Goal: Task Accomplishment & Management: Use online tool/utility

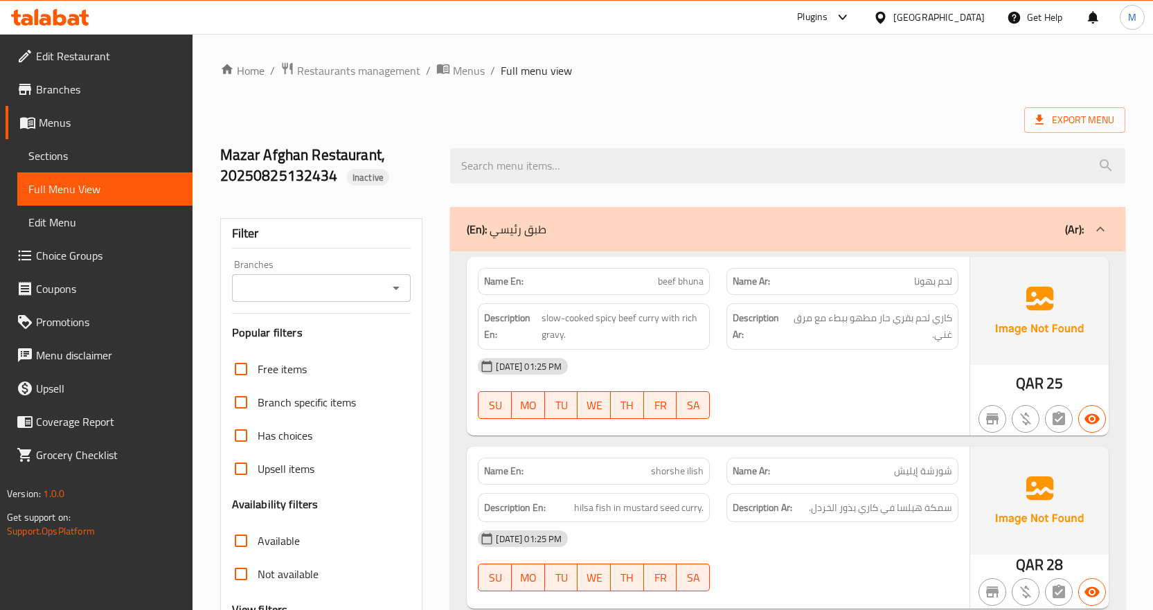
click at [888, 19] on icon at bounding box center [880, 17] width 15 height 15
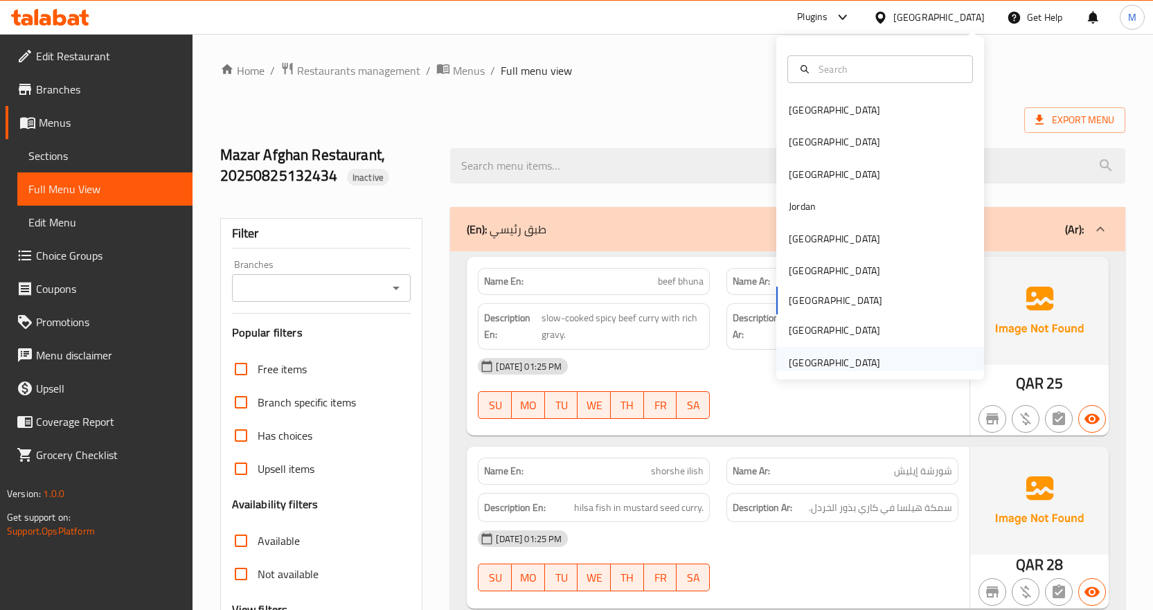
click at [822, 364] on div "[GEOGRAPHIC_DATA]" at bounding box center [834, 362] width 91 height 15
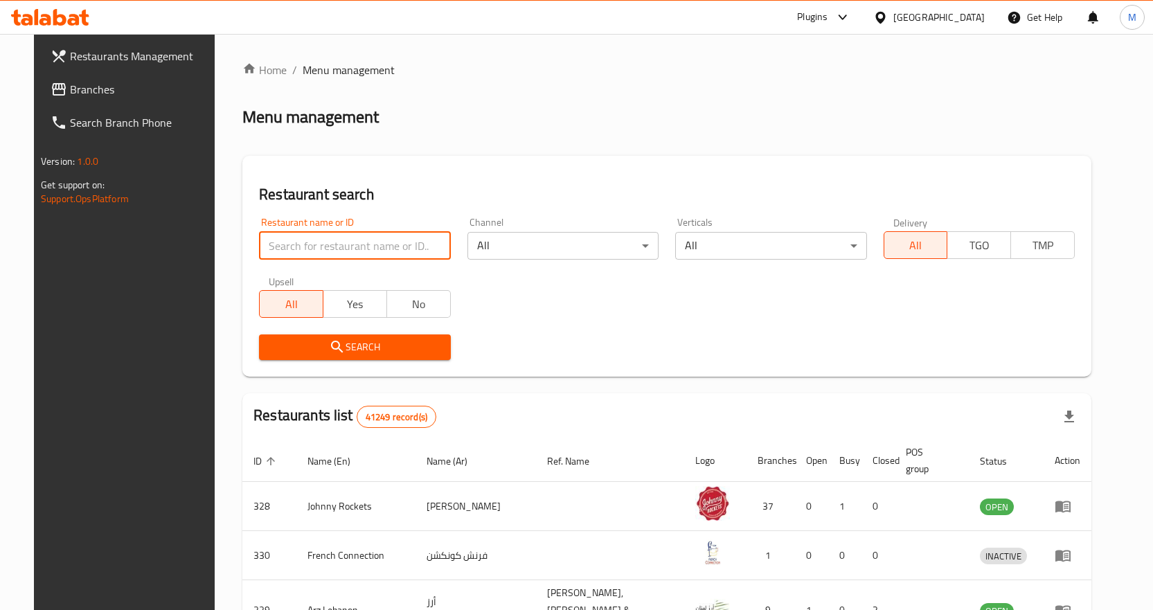
click at [324, 247] on input "search" at bounding box center [354, 246] width 191 height 28
paste input "Bush Design"
type input "Bush Design"
click button "Search" at bounding box center [354, 348] width 191 height 26
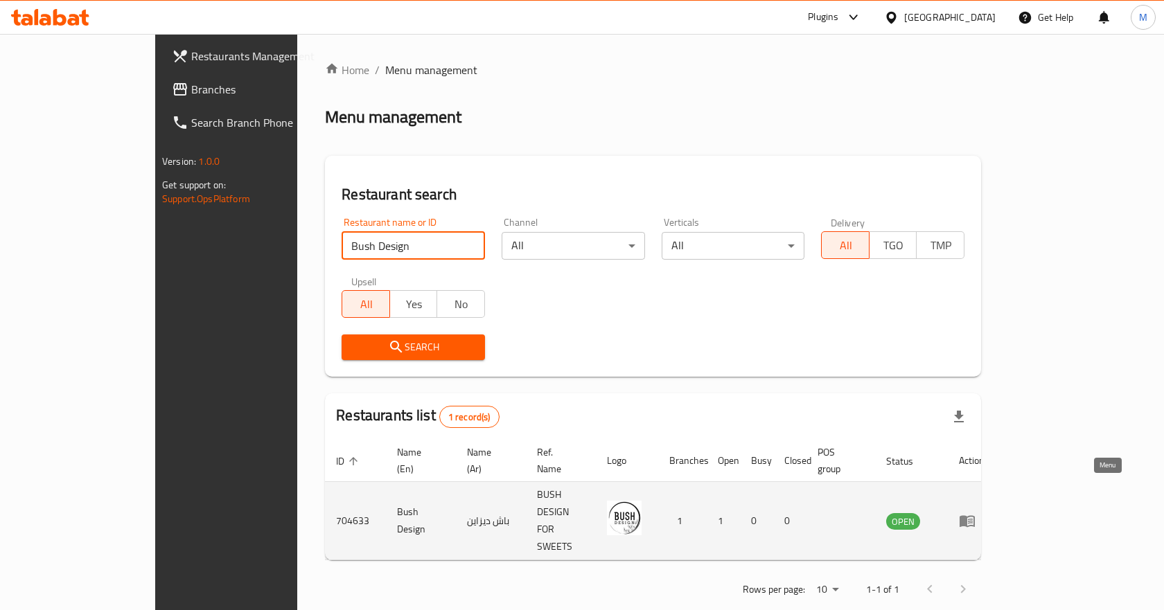
click at [975, 513] on icon "enhanced table" at bounding box center [967, 521] width 17 height 17
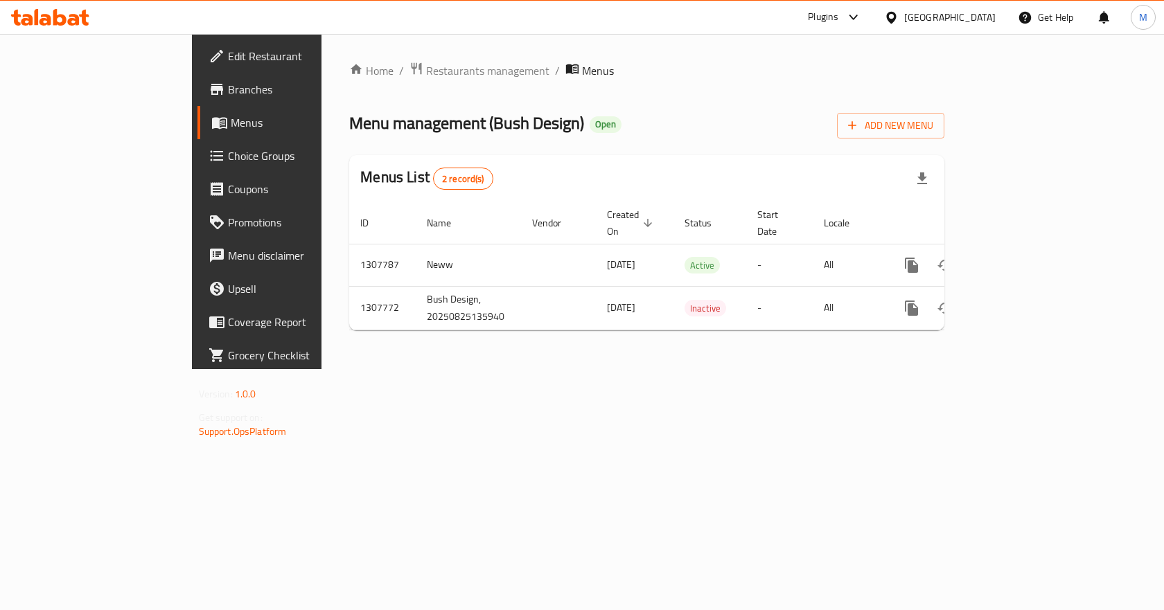
click at [387, 129] on span "Menu management ( Bush Design )" at bounding box center [466, 122] width 235 height 31
drag, startPoint x: 387, startPoint y: 129, endPoint x: 424, endPoint y: 122, distance: 37.4
click at [424, 122] on span "Menu management ( Bush Design )" at bounding box center [466, 122] width 235 height 31
copy span "Bush Design"
click at [648, 109] on div "Menu management ( Bush Design ) Open Add New Menu" at bounding box center [646, 122] width 595 height 31
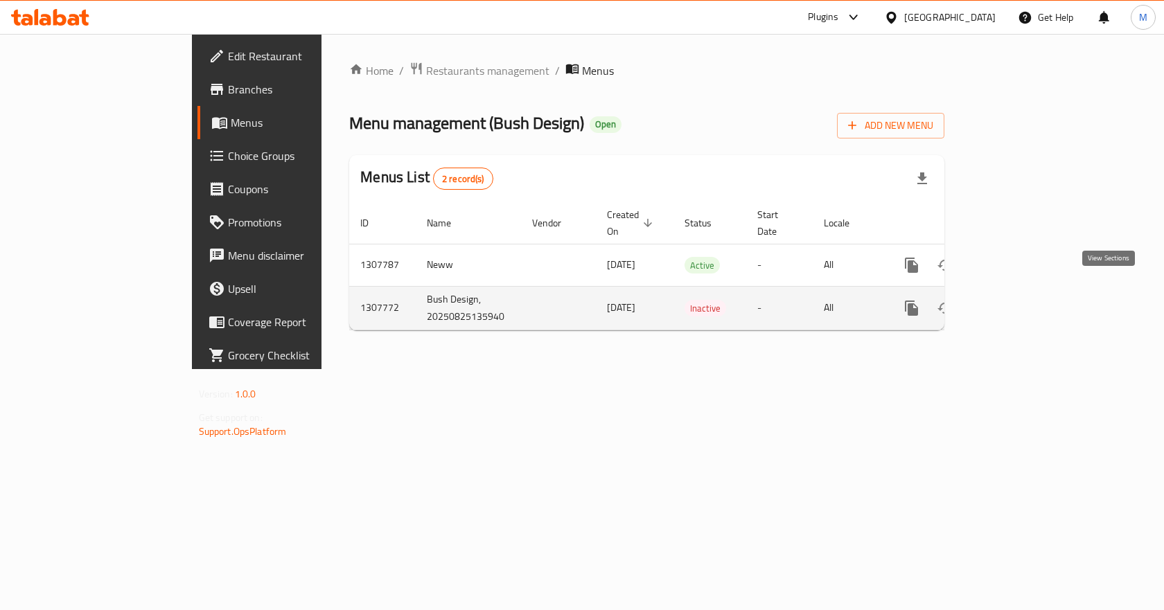
click at [1028, 296] on link "enhanced table" at bounding box center [1011, 308] width 33 height 33
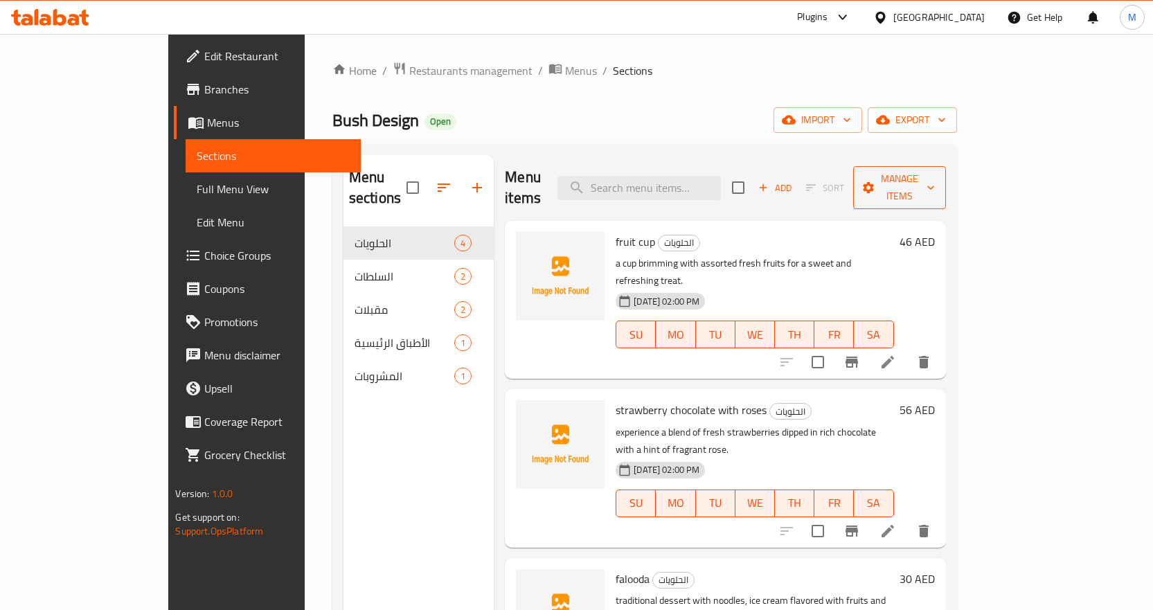
click at [938, 181] on icon "button" at bounding box center [931, 188] width 14 height 14
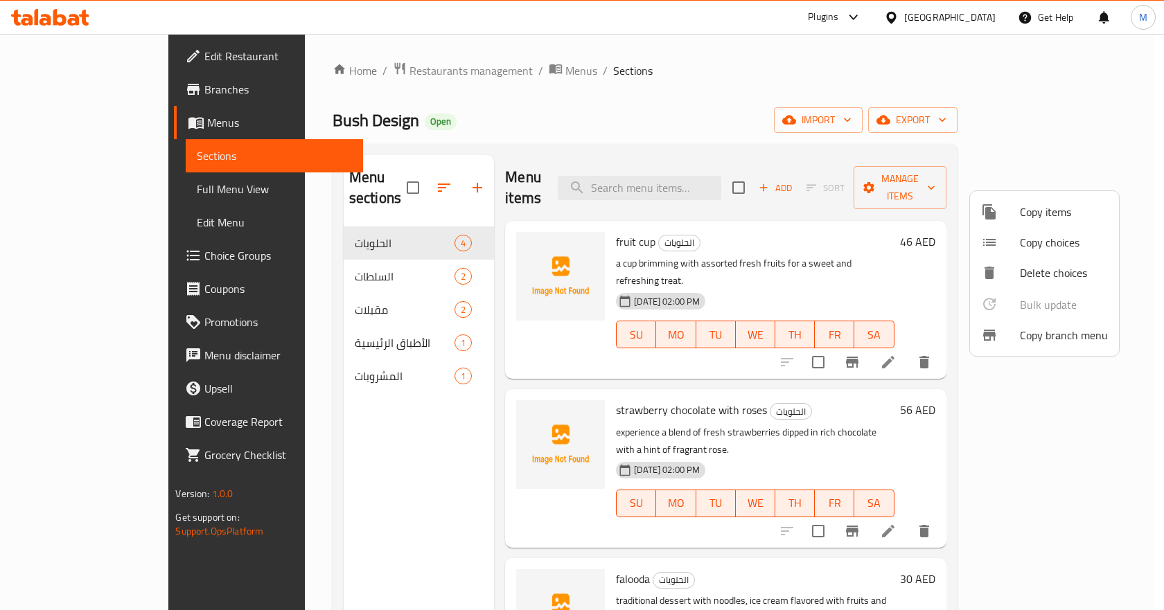
click at [867, 118] on div at bounding box center [582, 305] width 1164 height 610
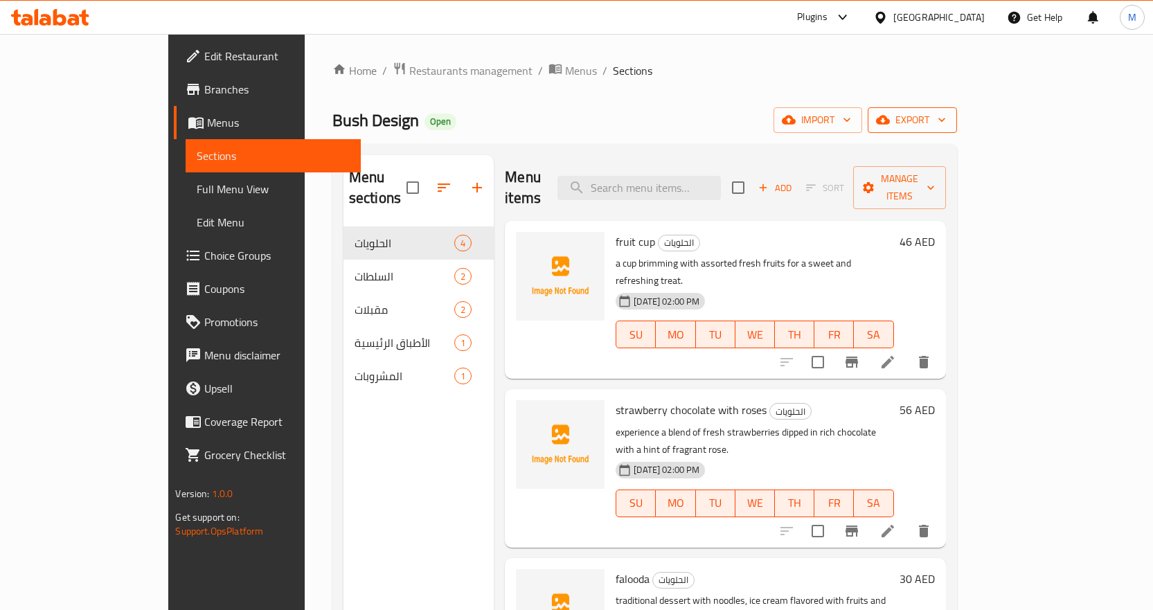
click at [946, 118] on span "export" at bounding box center [912, 120] width 67 height 17
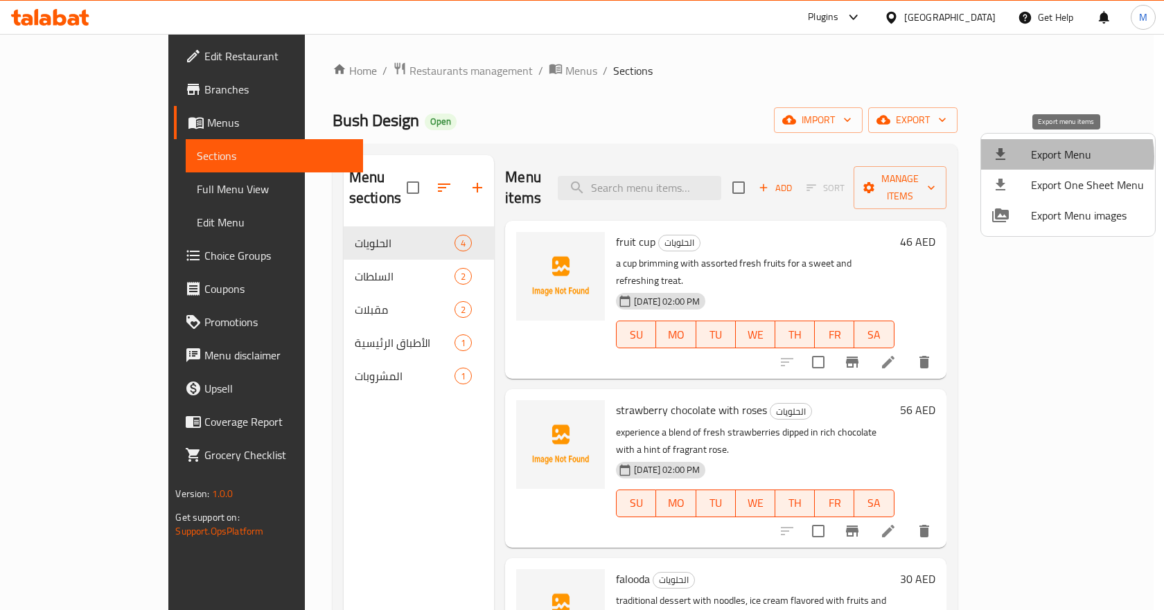
click at [1059, 157] on span "Export Menu" at bounding box center [1087, 154] width 113 height 17
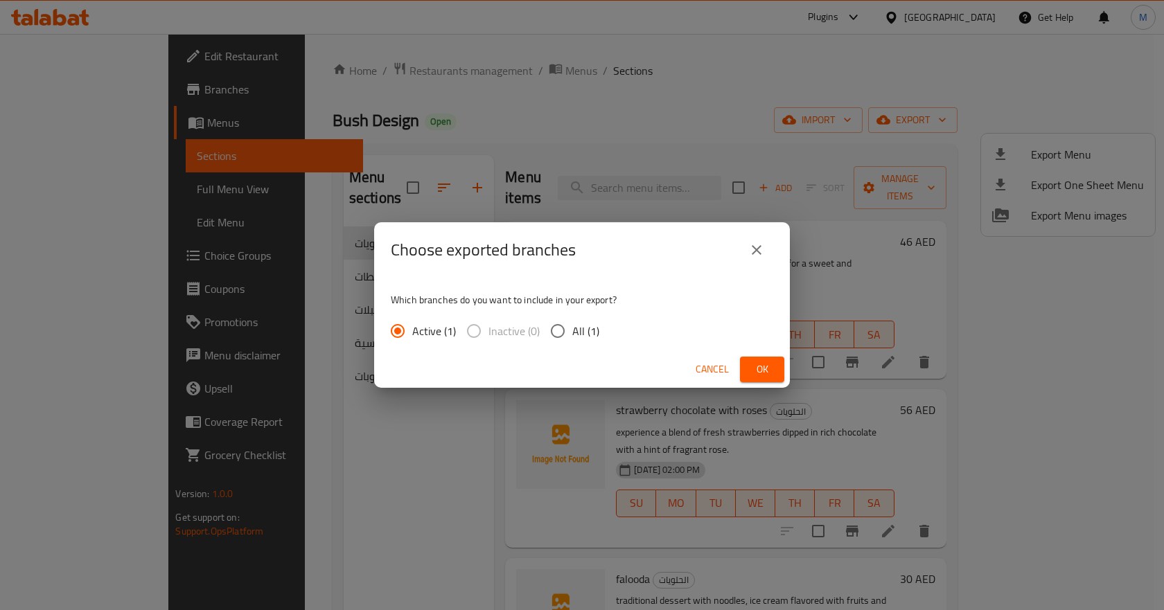
click at [555, 330] on input "All (1)" at bounding box center [557, 331] width 29 height 29
radio input "true"
click at [763, 369] on span "Ok" at bounding box center [762, 369] width 22 height 17
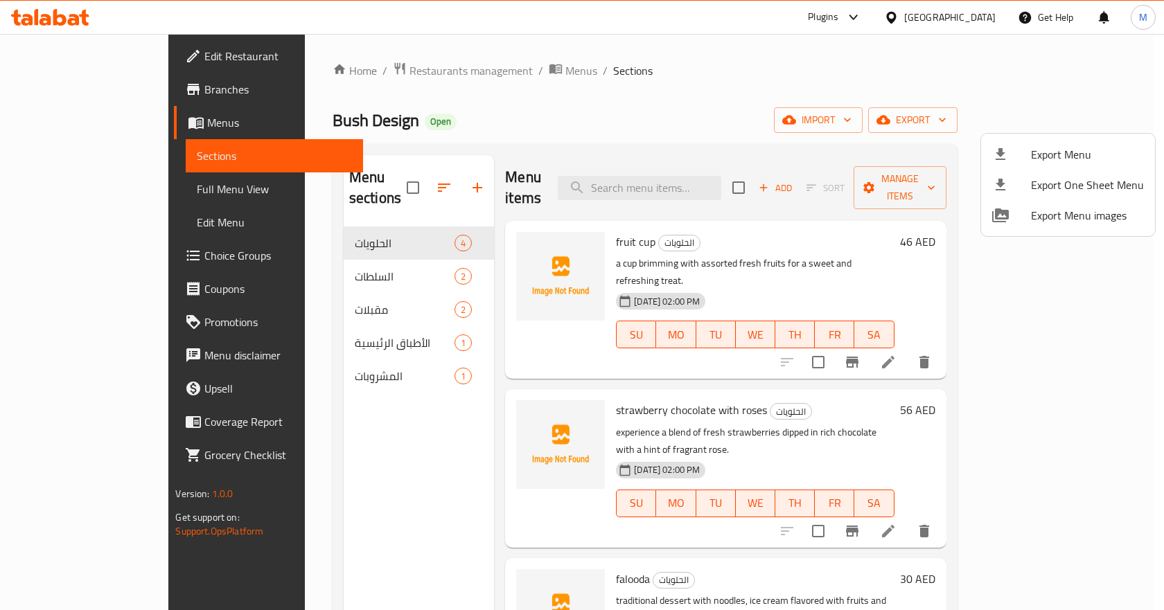
click at [690, 100] on div at bounding box center [582, 305] width 1164 height 610
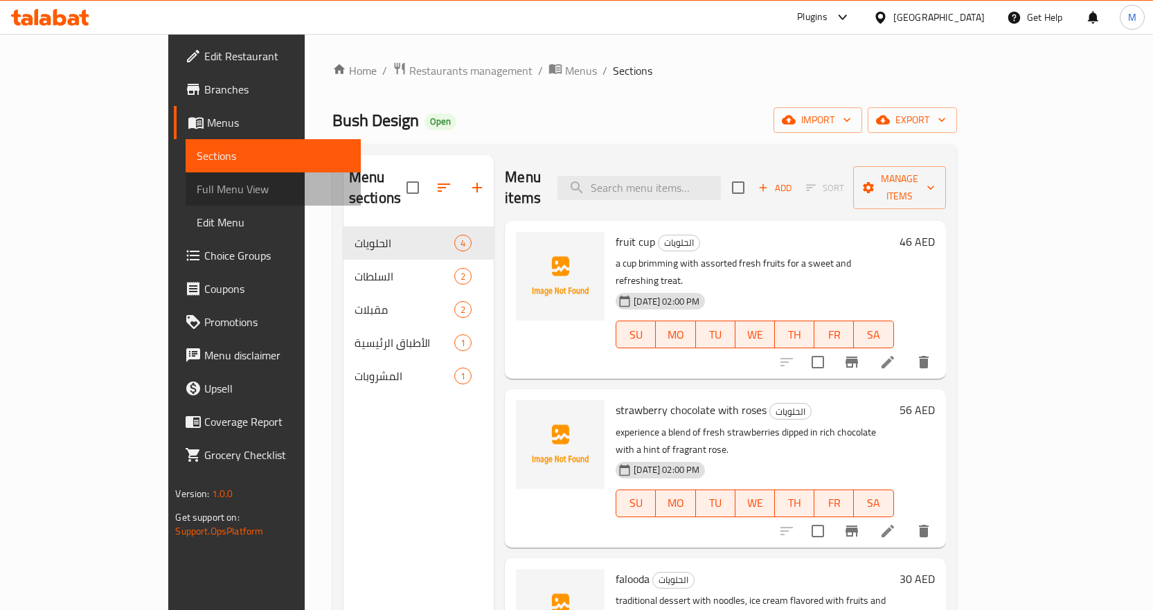
click at [197, 185] on span "Full Menu View" at bounding box center [273, 189] width 153 height 17
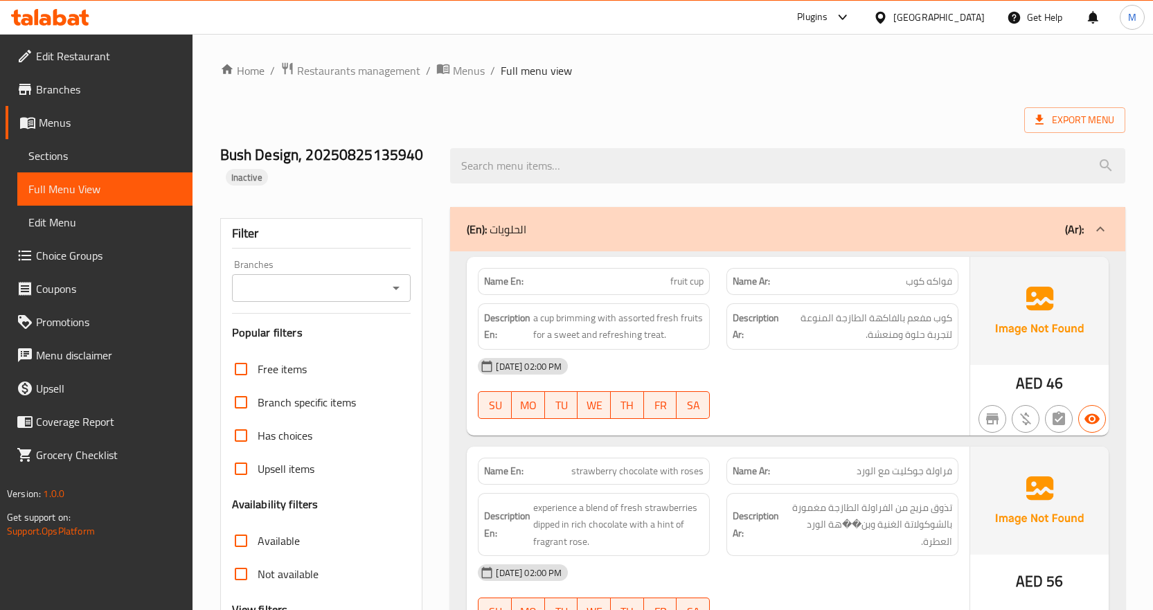
click at [82, 152] on span "Sections" at bounding box center [104, 156] width 153 height 17
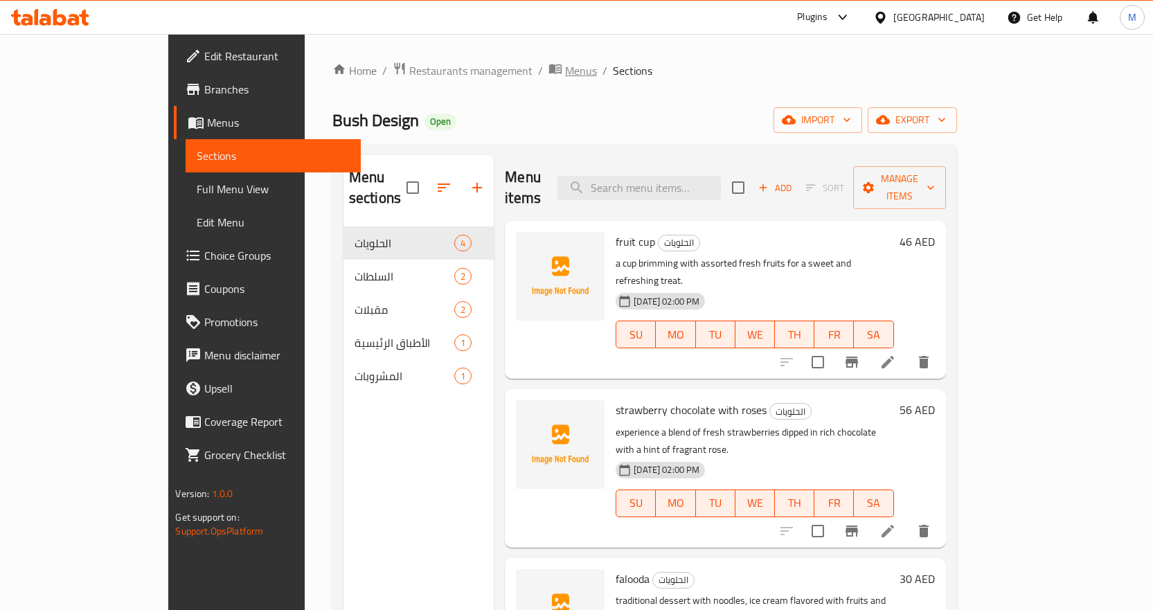
click at [565, 66] on span "Menus" at bounding box center [581, 70] width 32 height 17
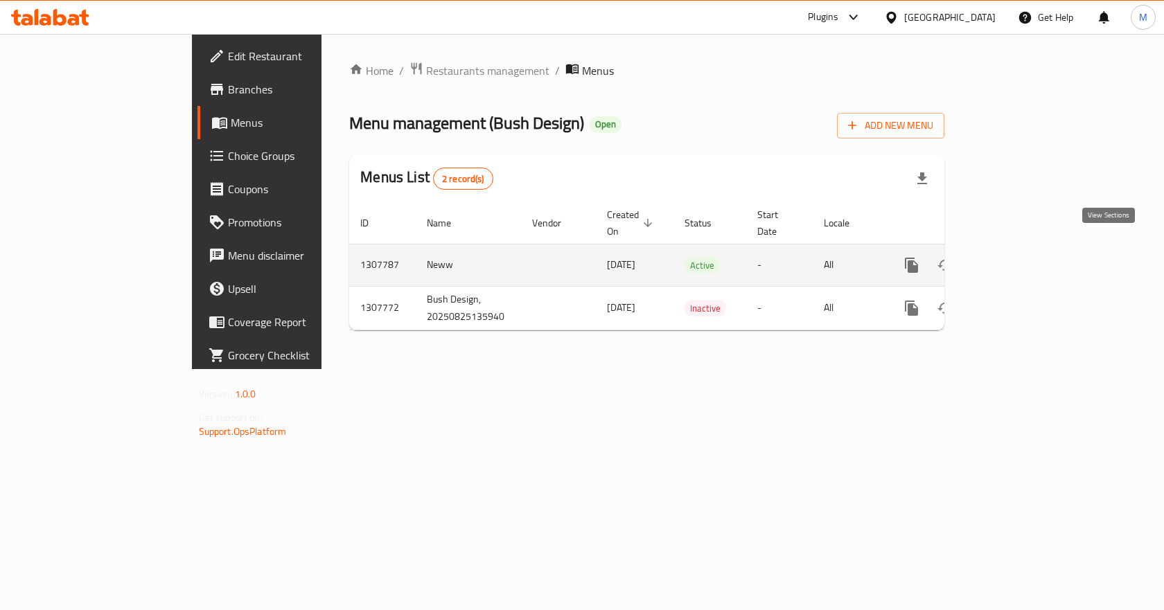
click at [1020, 257] on icon "enhanced table" at bounding box center [1011, 265] width 17 height 17
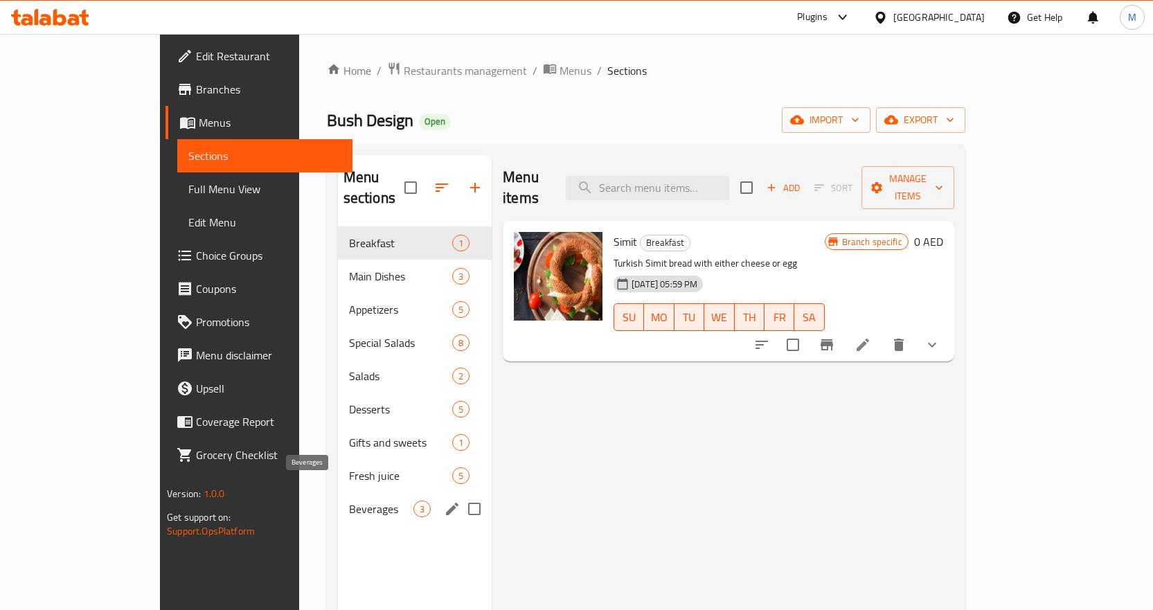
click at [349, 501] on span "Beverages" at bounding box center [381, 509] width 64 height 17
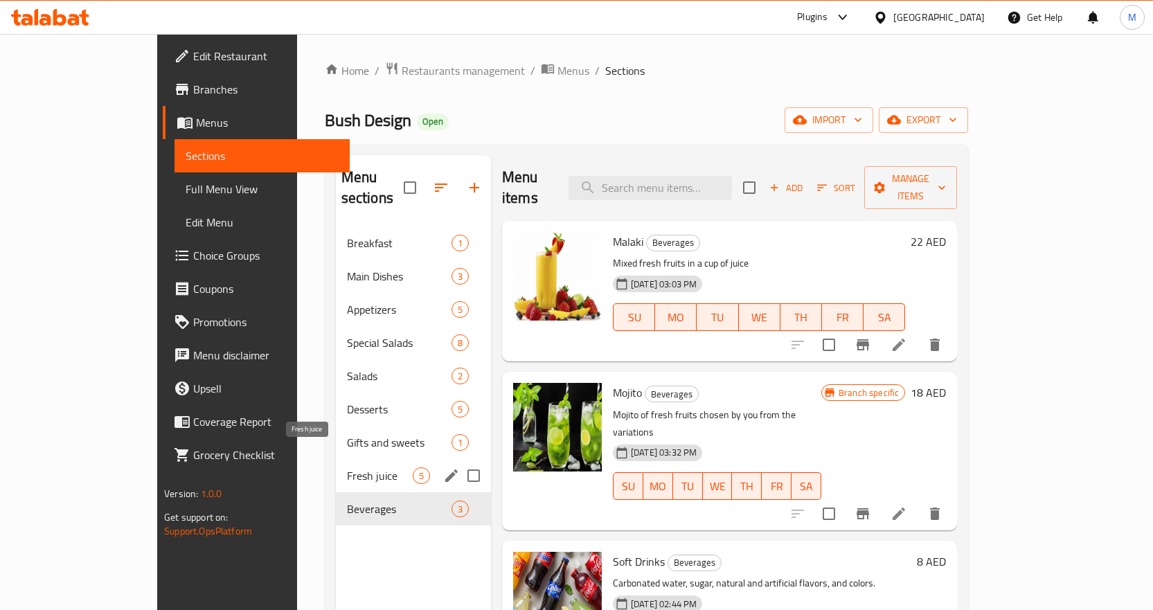
click at [347, 468] on span "Fresh juice" at bounding box center [380, 476] width 66 height 17
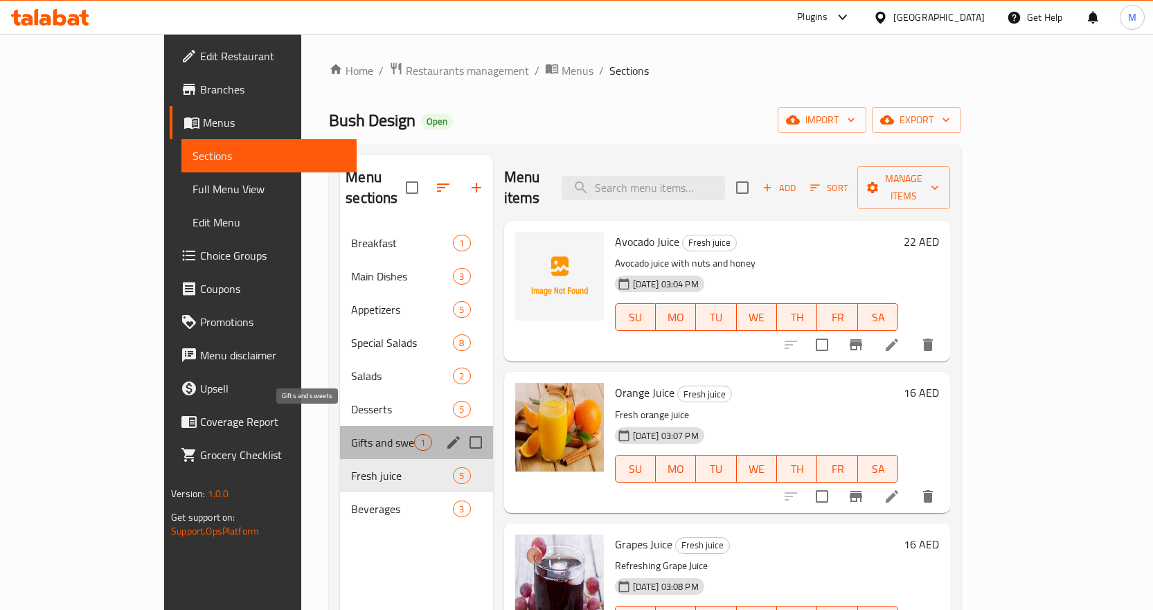
click at [351, 434] on span "Gifts and sweets" at bounding box center [382, 442] width 63 height 17
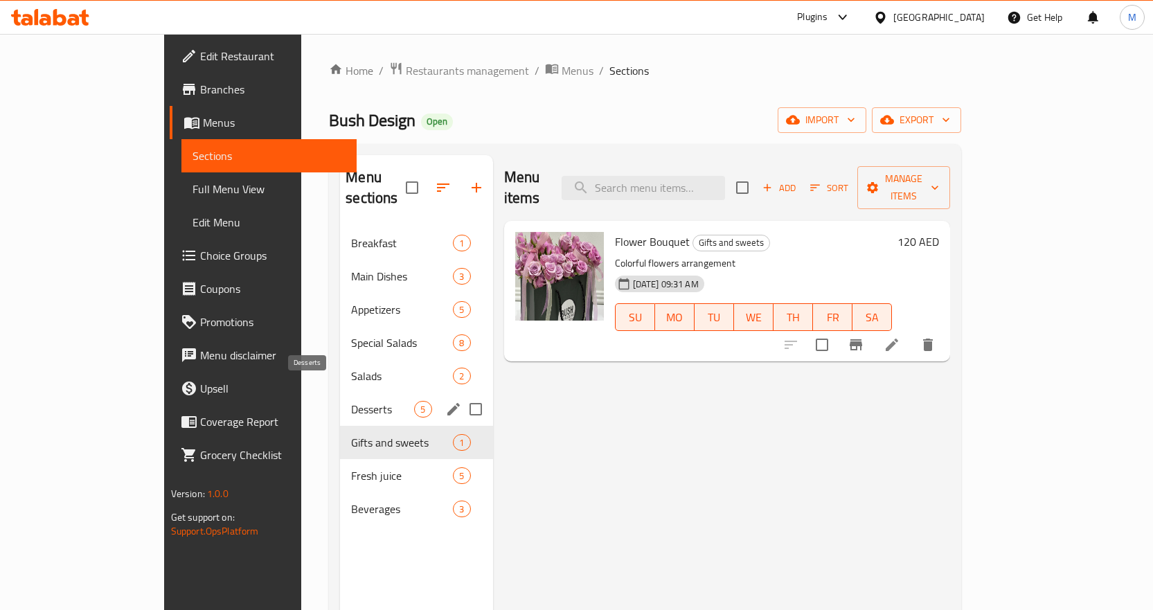
click at [351, 401] on span "Desserts" at bounding box center [382, 409] width 63 height 17
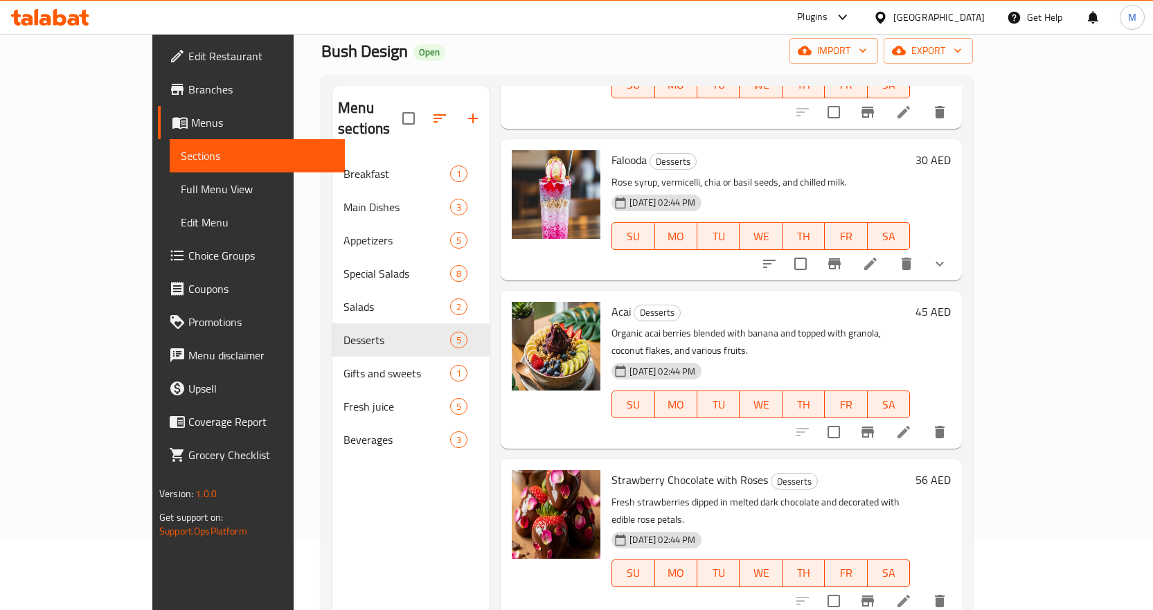
scroll to position [194, 0]
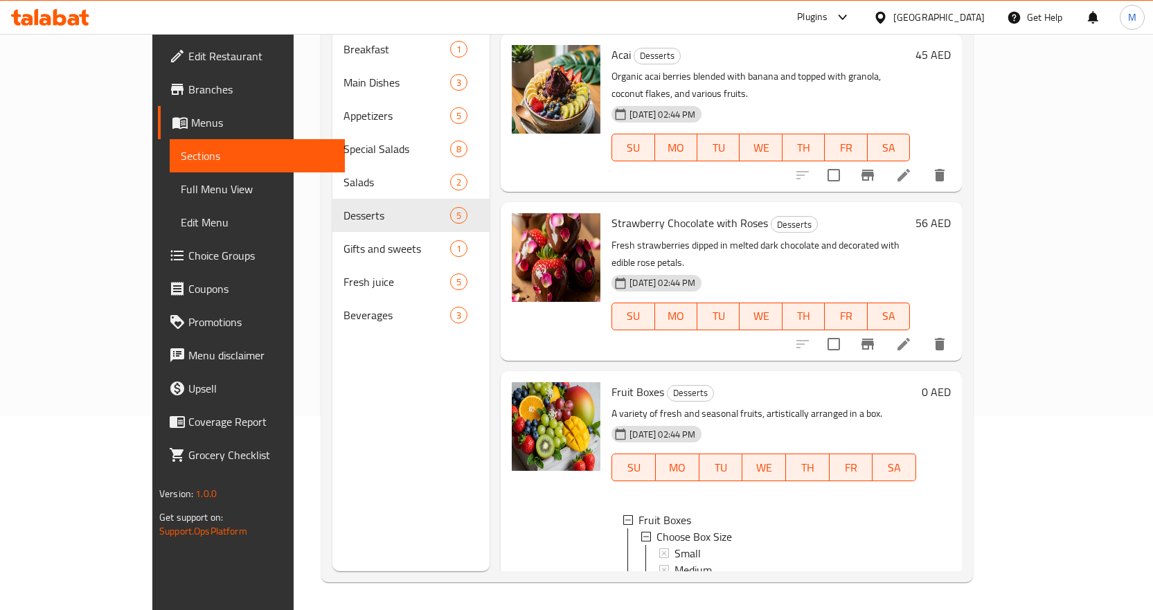
scroll to position [2, 0]
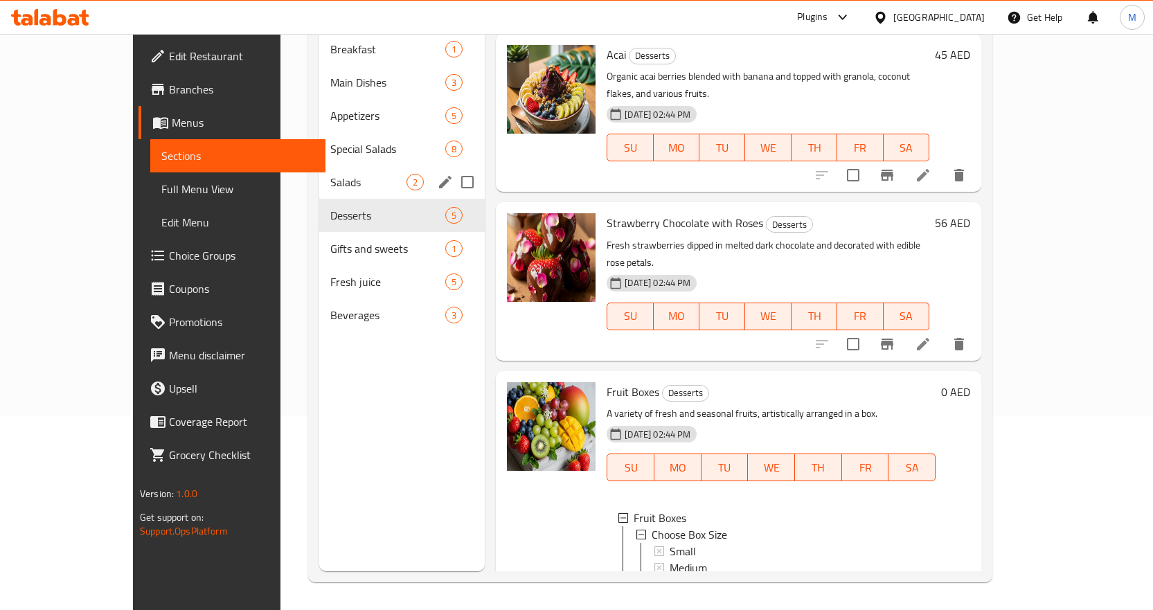
click at [330, 174] on span "Salads" at bounding box center [368, 182] width 76 height 17
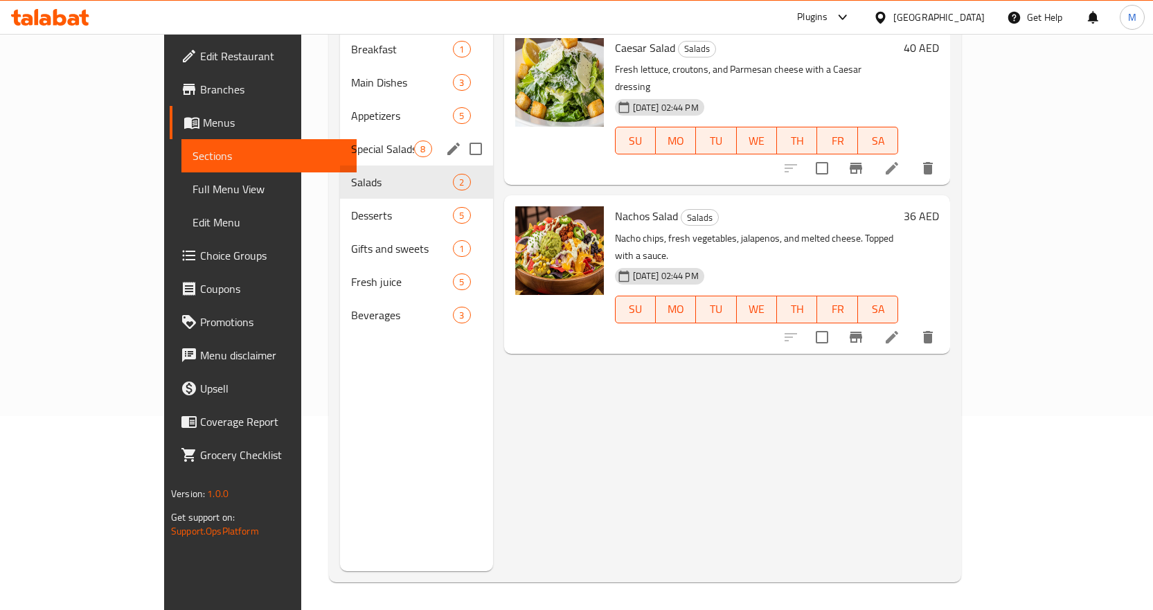
click at [351, 141] on span "Special Salads" at bounding box center [382, 149] width 63 height 17
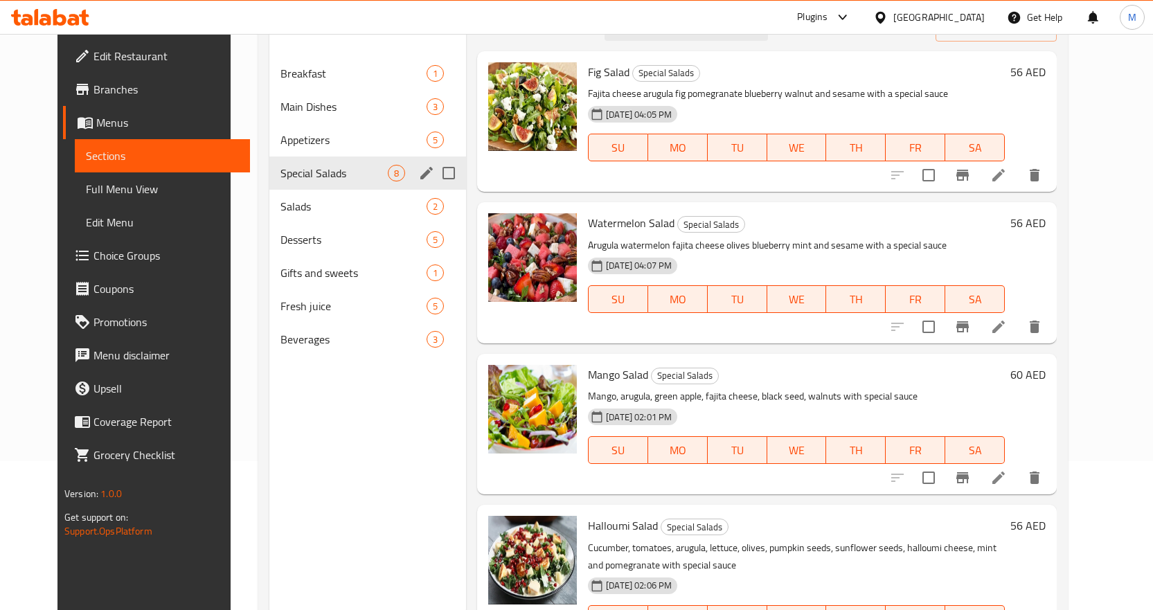
scroll to position [125, 0]
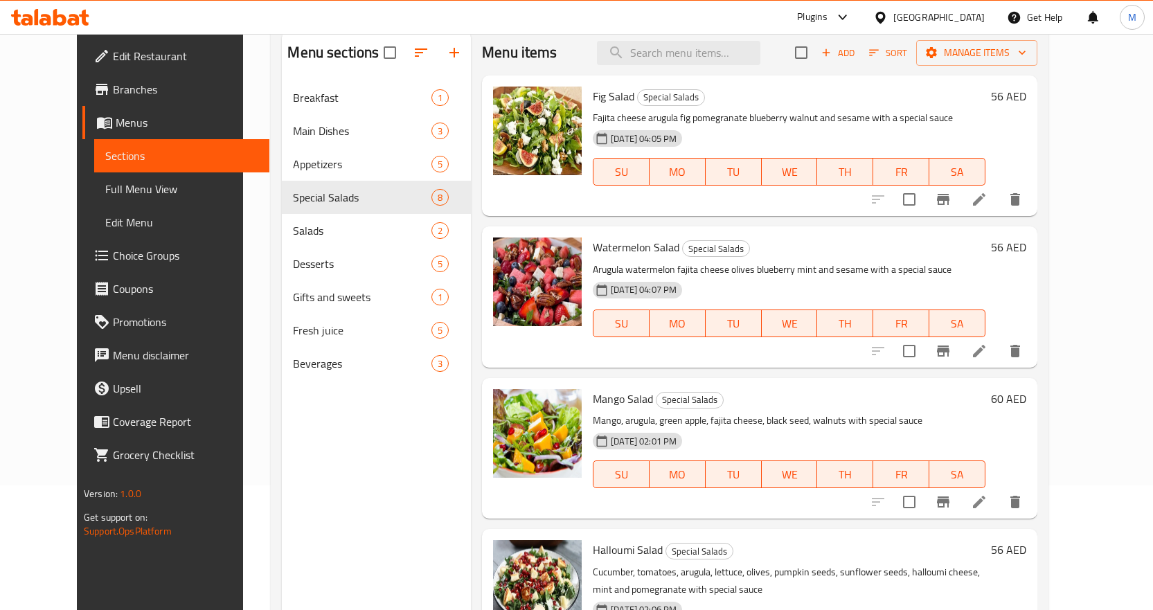
click at [606, 100] on span "Fig Salad" at bounding box center [614, 96] width 42 height 21
click at [601, 96] on span "Fig Salad" at bounding box center [614, 96] width 42 height 21
copy span "Salad"
click at [741, 93] on h6 "Fig Salad Special Salads" at bounding box center [789, 96] width 393 height 19
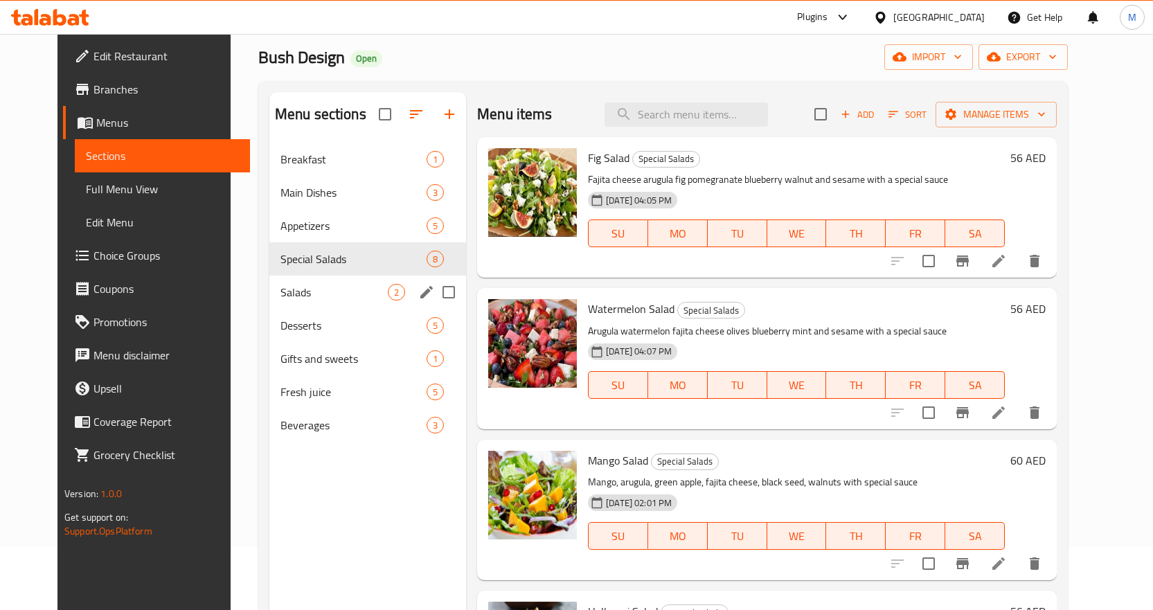
scroll to position [0, 0]
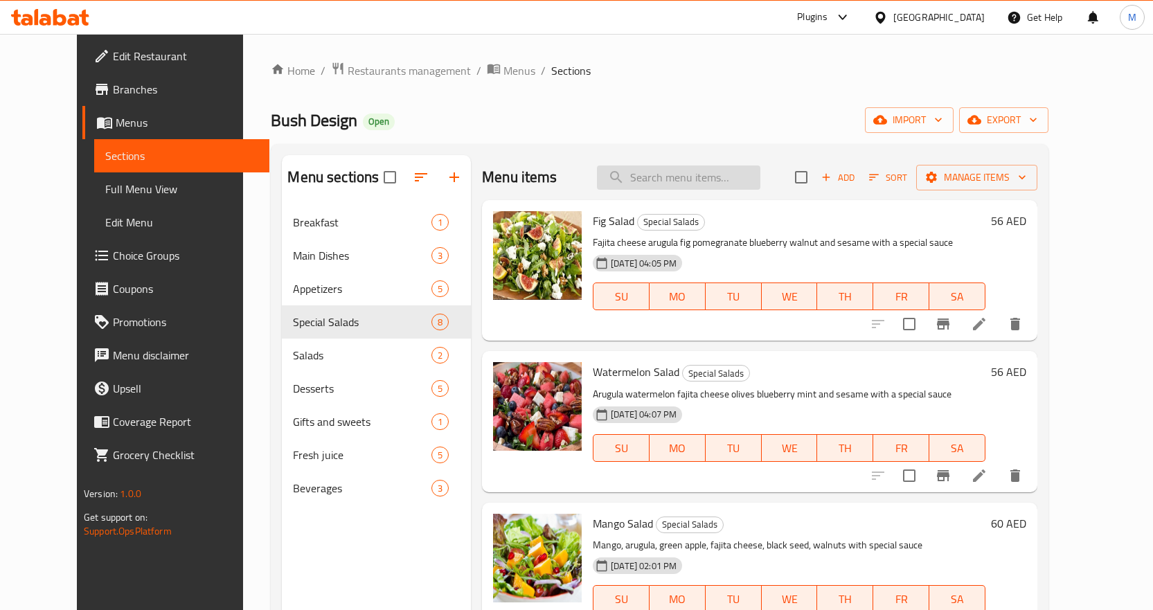
click at [719, 179] on input "search" at bounding box center [678, 178] width 163 height 24
paste input "a vibrant mix of crispy nachos topped with fresh, spicy veggies and zesty chees…"
type input "a vibrant mix of crispy nachos topped with fresh, spicy veggies and zesty chees…"
paste input "سلطة الناتشوز"
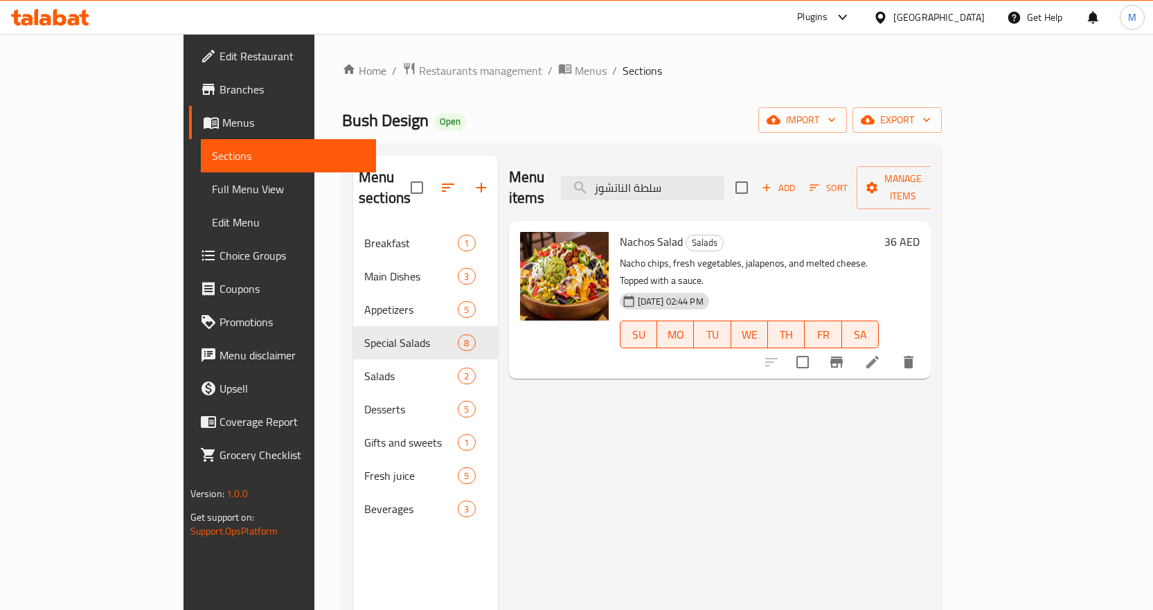
type input "سلطة الناتشوز"
click at [770, 255] on p "Nacho chips, fresh vegetables, jalapenos, and melted cheese. Topped with a sauc…" at bounding box center [750, 272] width 260 height 35
copy div "Nacho chips, fresh vegetables, jalapenos, and melted cheese. Topped with a sauc…"
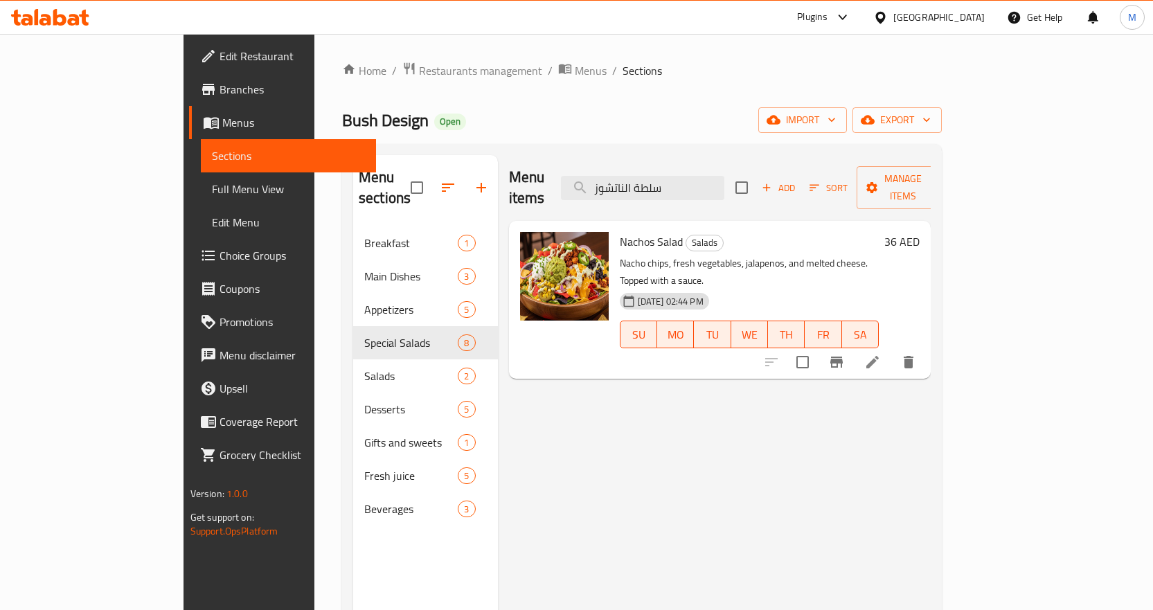
click at [905, 15] on div "[GEOGRAPHIC_DATA]" at bounding box center [939, 17] width 91 height 15
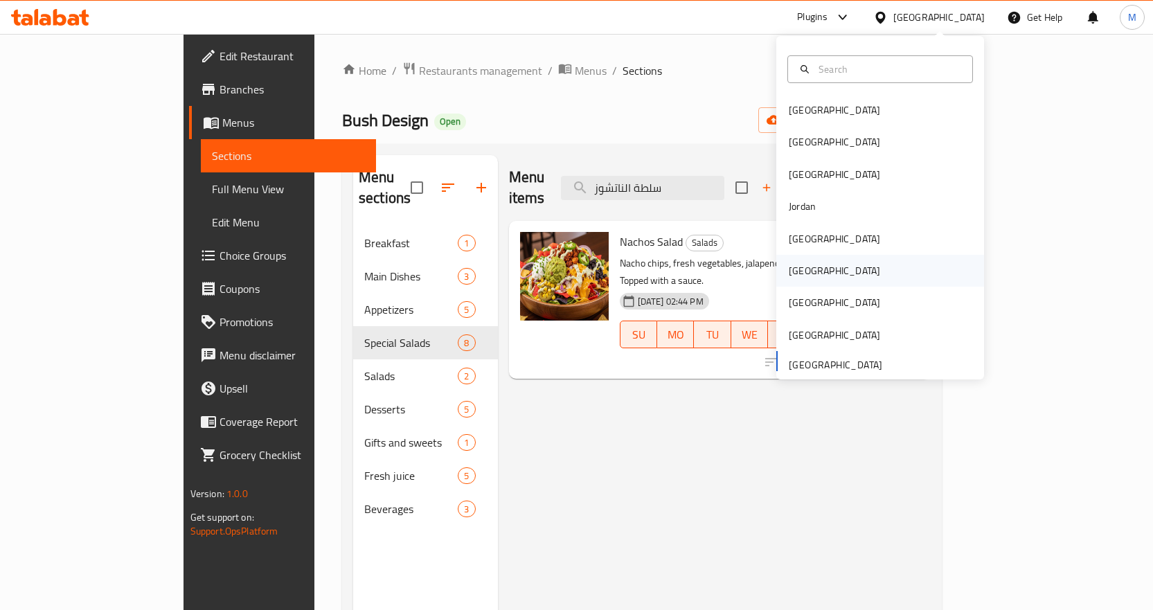
click at [802, 269] on div "[GEOGRAPHIC_DATA]" at bounding box center [834, 270] width 91 height 15
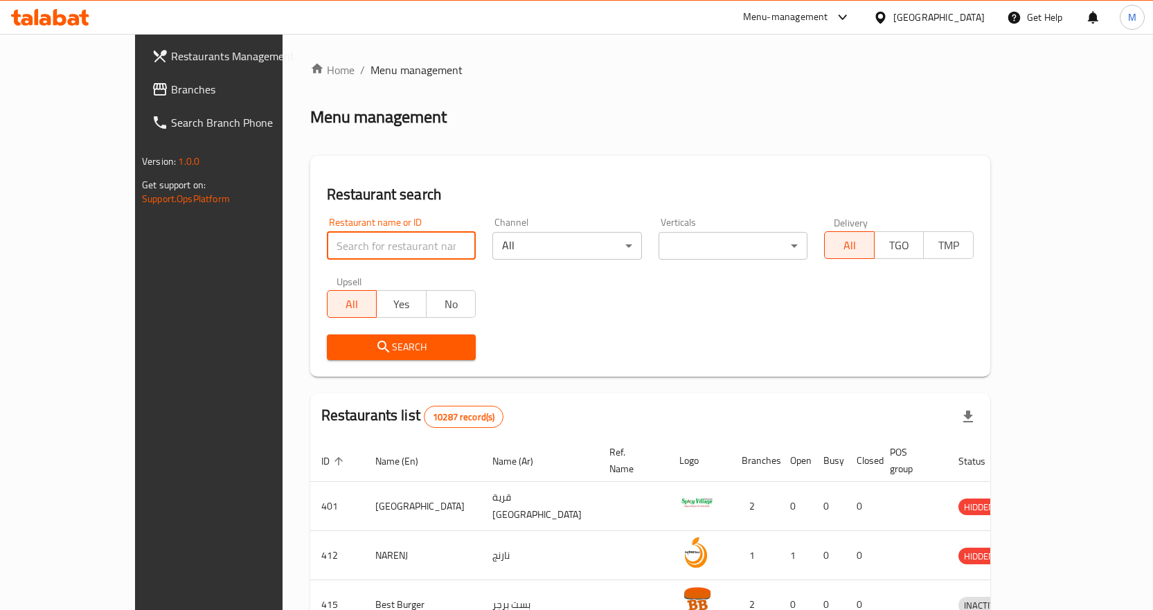
click at [349, 246] on input "search" at bounding box center [402, 246] width 150 height 28
paste input "[GEOGRAPHIC_DATA]"
type input "[GEOGRAPHIC_DATA]"
click button "Search" at bounding box center [402, 348] width 150 height 26
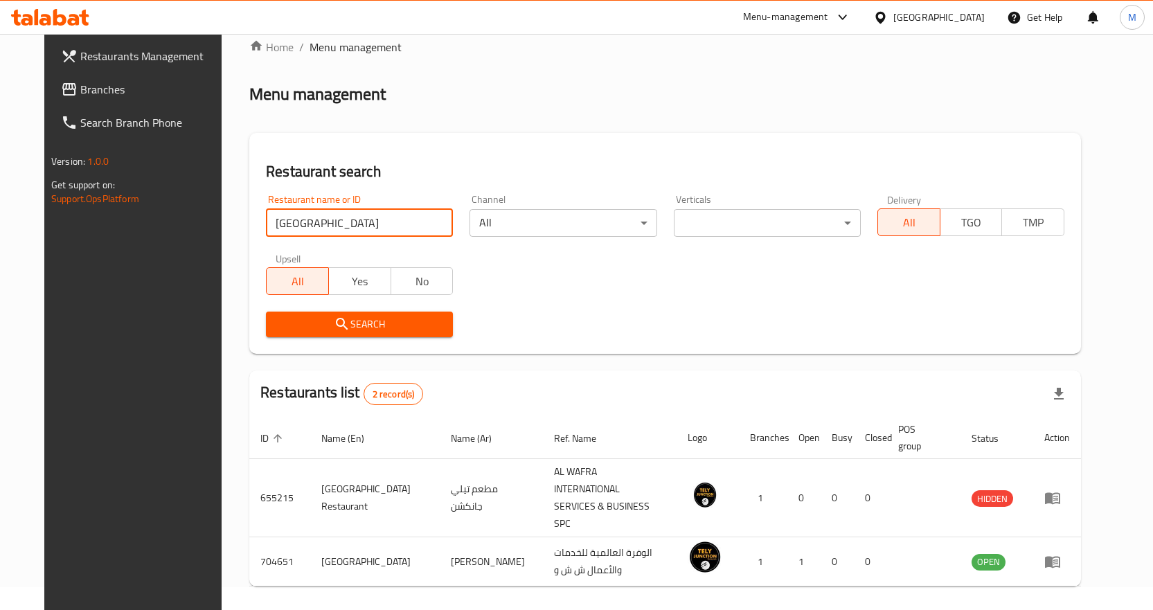
scroll to position [45, 0]
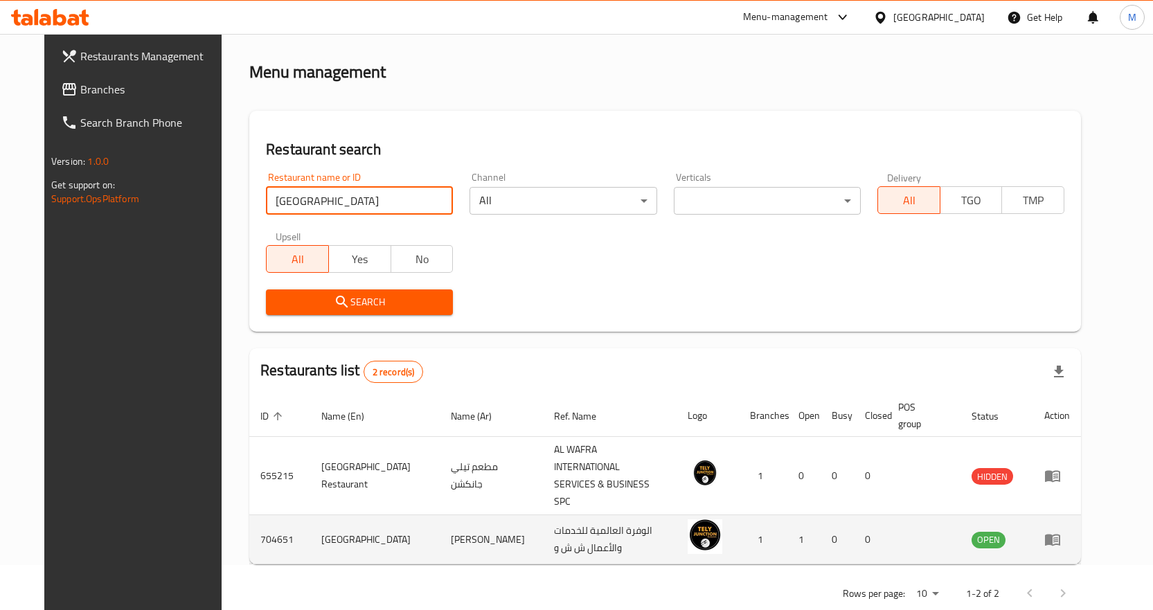
click at [1061, 535] on icon "enhanced table" at bounding box center [1052, 541] width 15 height 12
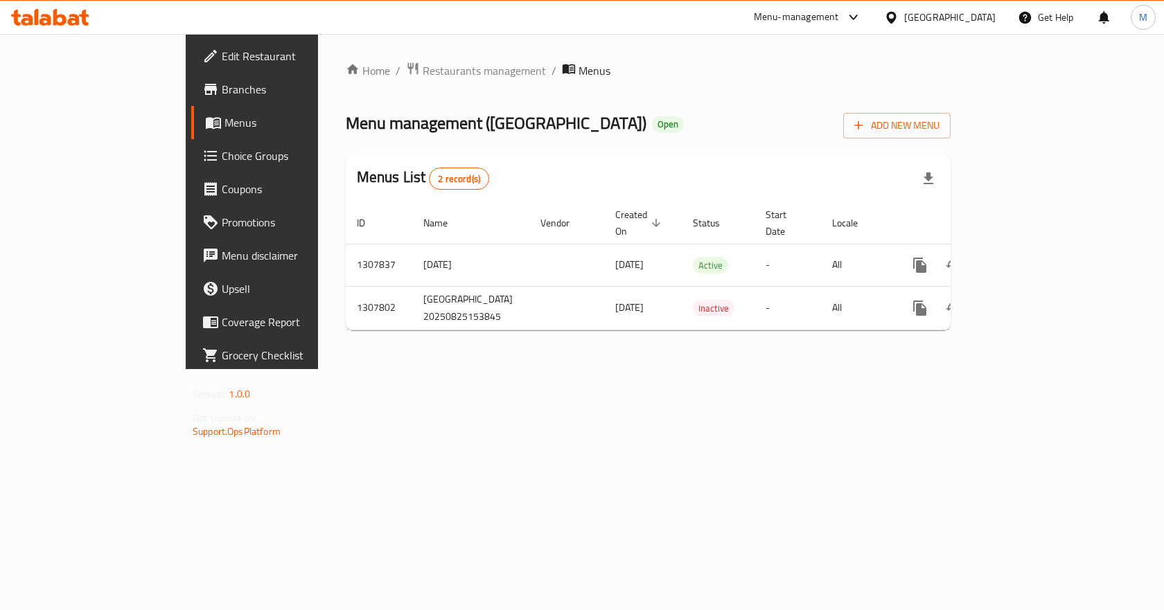
click at [679, 114] on div "Menu management ( [GEOGRAPHIC_DATA] ) Open Add New Menu" at bounding box center [648, 122] width 605 height 31
click at [378, 124] on span "Menu management ( [GEOGRAPHIC_DATA] )" at bounding box center [496, 122] width 301 height 31
drag, startPoint x: 378, startPoint y: 124, endPoint x: 421, endPoint y: 122, distance: 43.7
click at [421, 122] on span "Menu management ( [GEOGRAPHIC_DATA] )" at bounding box center [496, 122] width 301 height 31
copy span "[GEOGRAPHIC_DATA]"
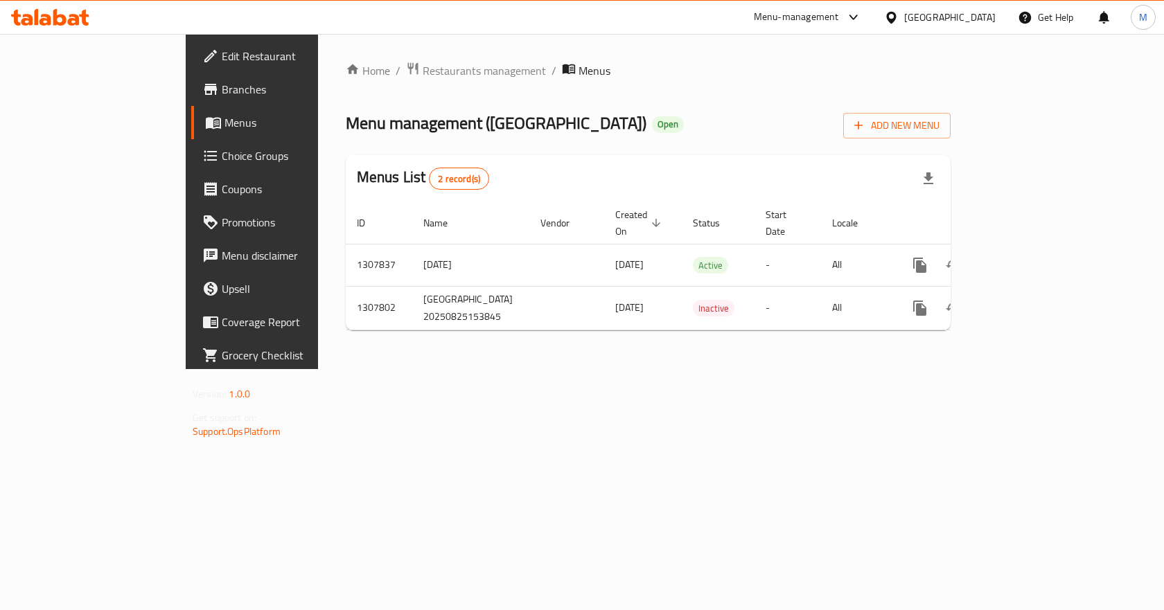
click at [659, 126] on div "Menu management ( [GEOGRAPHIC_DATA] ) Open Add New Menu" at bounding box center [648, 122] width 605 height 31
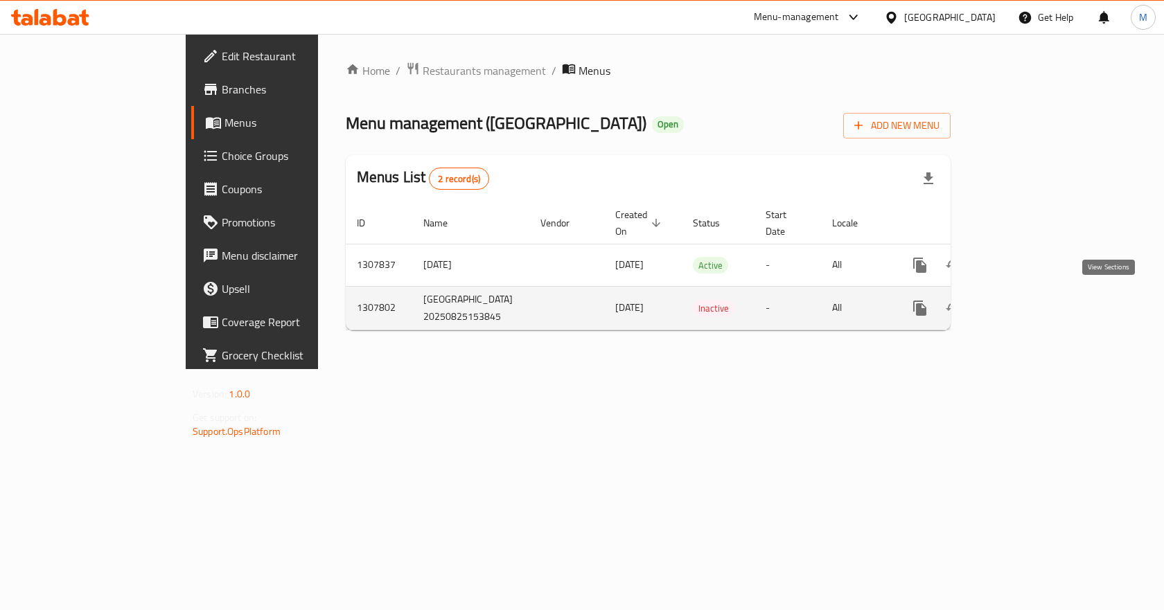
click at [1028, 303] on icon "enhanced table" at bounding box center [1019, 308] width 17 height 17
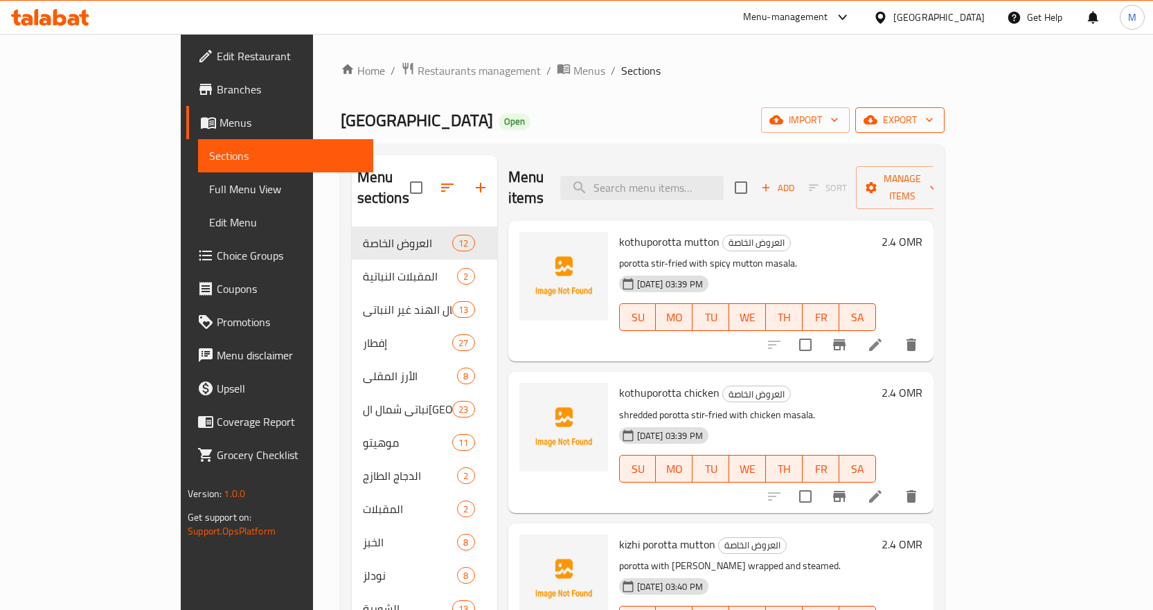
click at [945, 124] on button "export" at bounding box center [899, 120] width 89 height 26
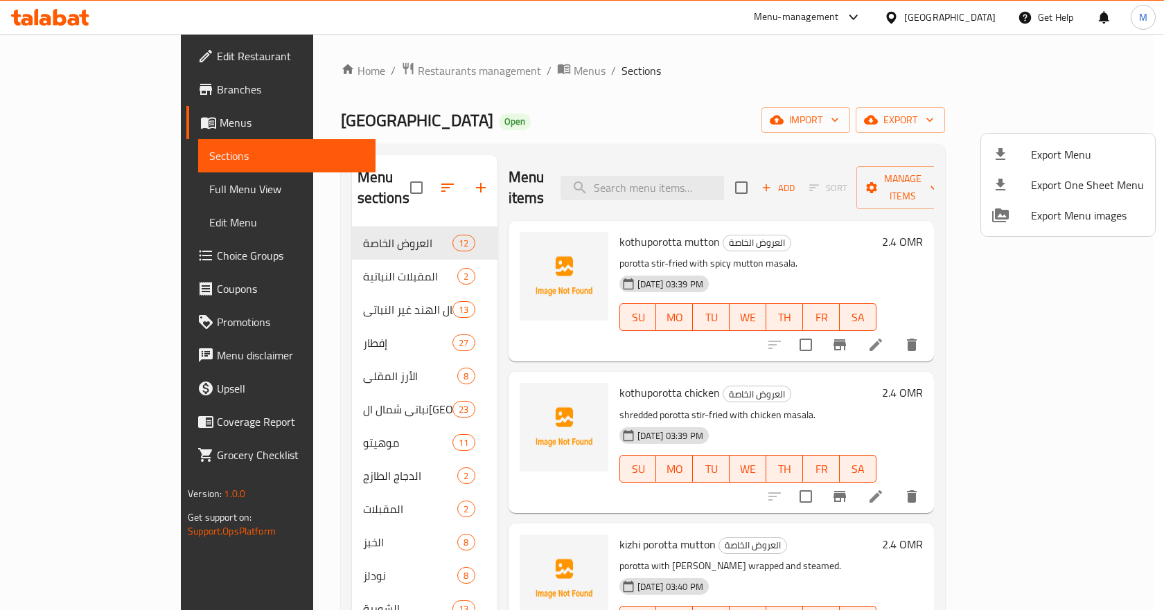
click at [672, 84] on div at bounding box center [582, 305] width 1164 height 610
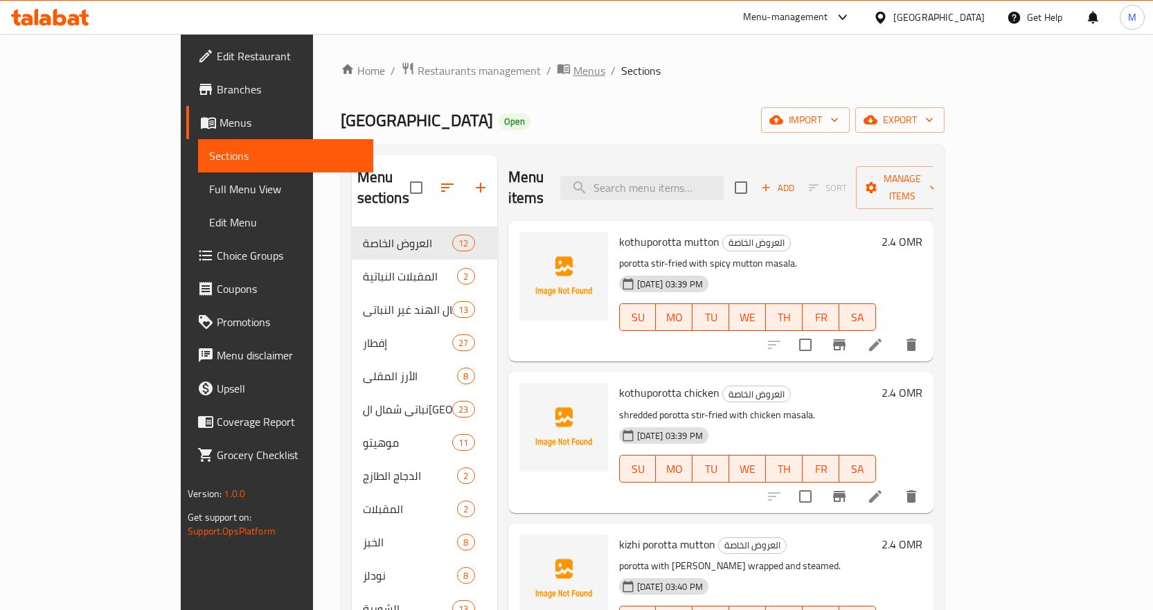
click at [574, 73] on span "Menus" at bounding box center [590, 70] width 32 height 17
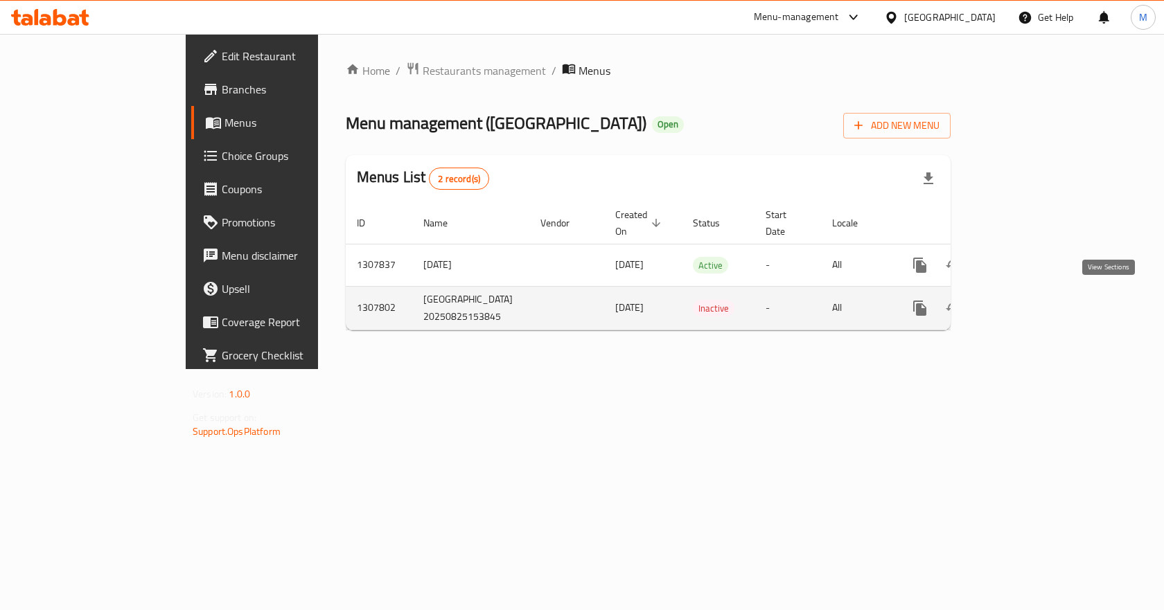
click at [1028, 303] on icon "enhanced table" at bounding box center [1019, 308] width 17 height 17
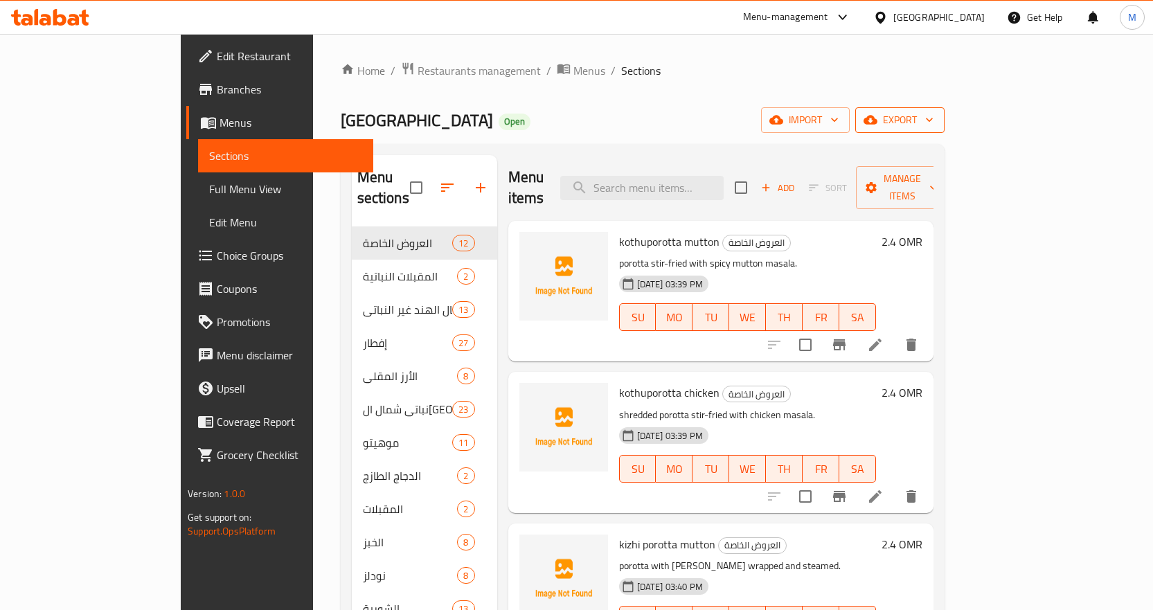
click at [934, 126] on span "export" at bounding box center [900, 120] width 67 height 17
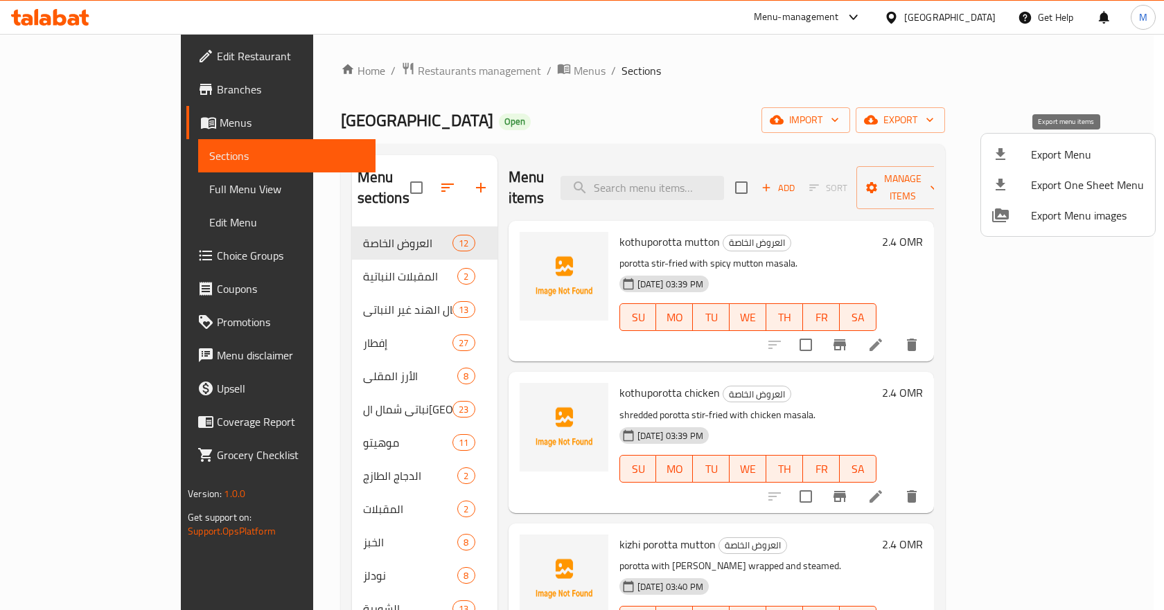
click at [1073, 153] on span "Export Menu" at bounding box center [1087, 154] width 113 height 17
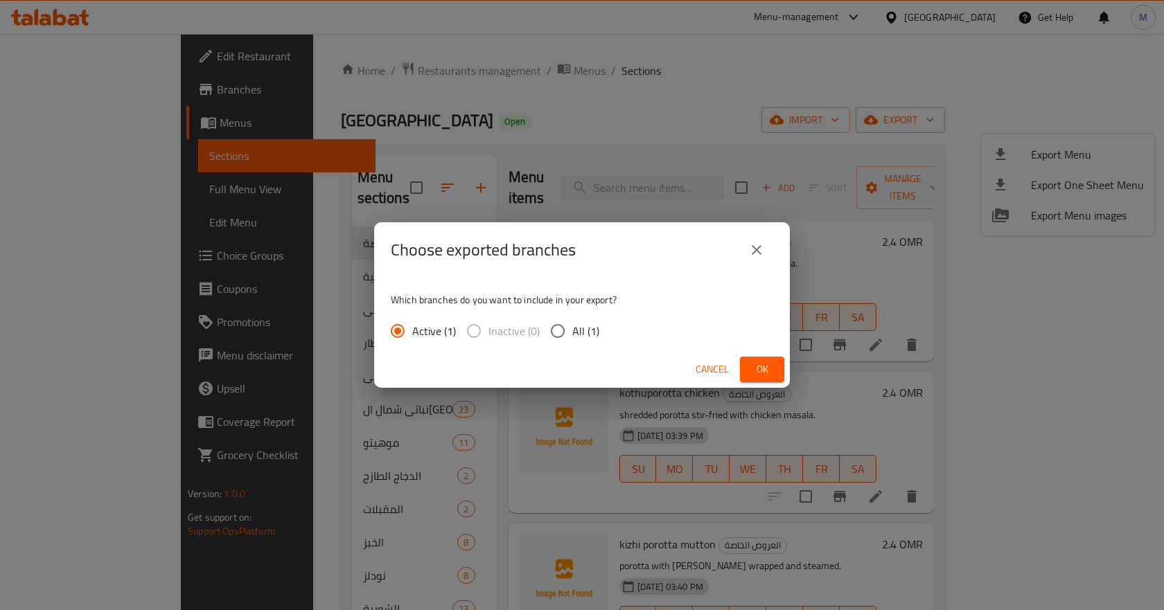
click at [562, 331] on input "All (1)" at bounding box center [557, 331] width 29 height 29
radio input "true"
click at [762, 359] on button "Ok" at bounding box center [762, 370] width 44 height 26
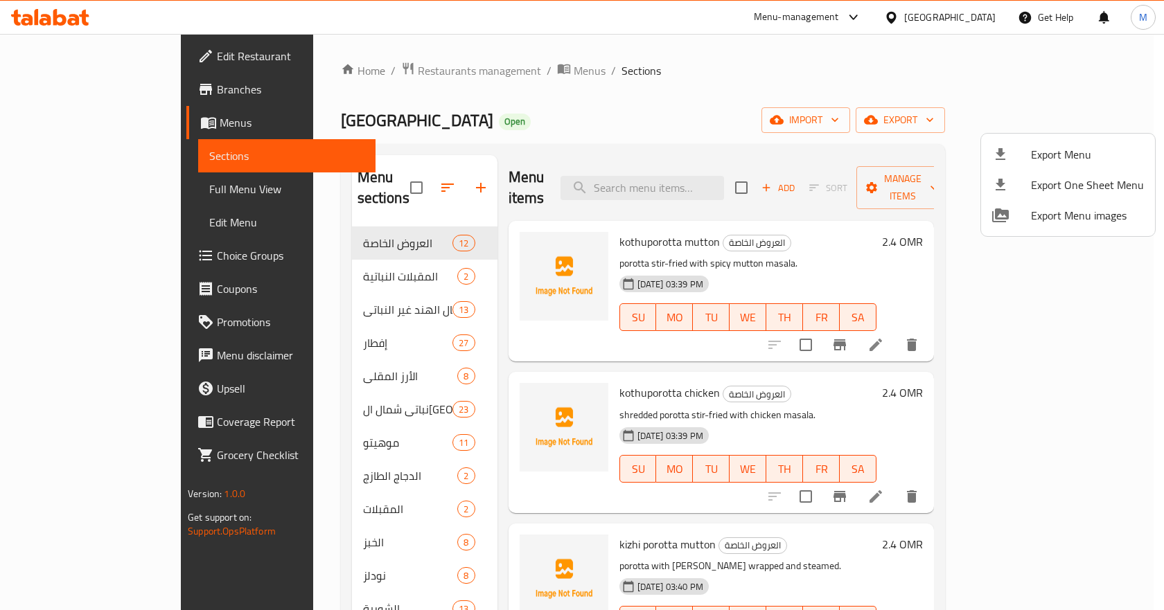
click at [680, 94] on div at bounding box center [582, 305] width 1164 height 610
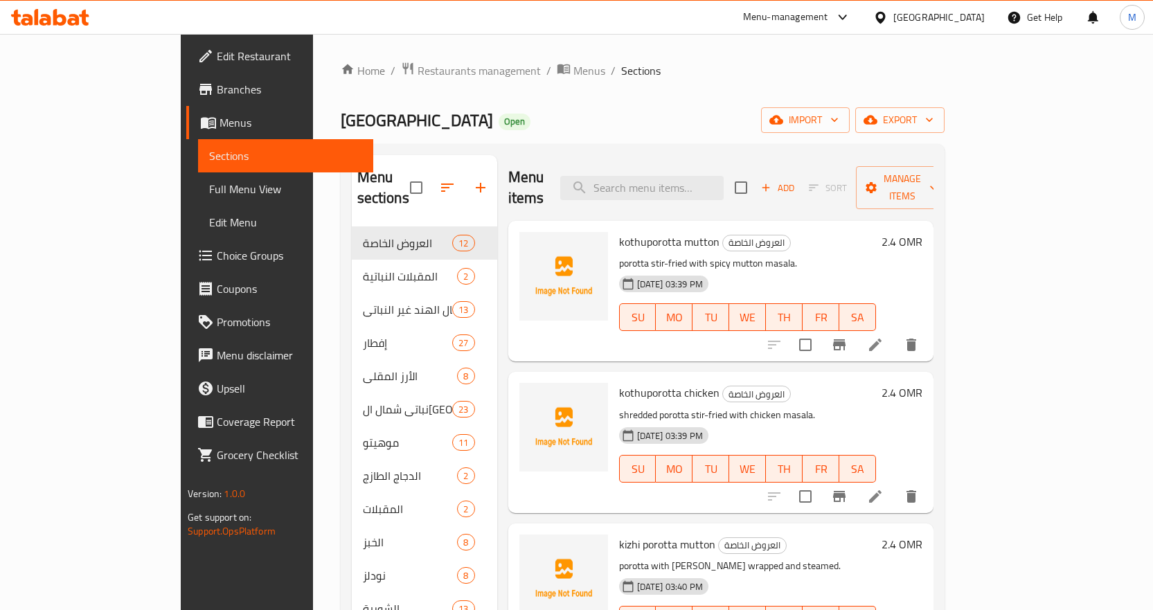
click at [689, 117] on div "[GEOGRAPHIC_DATA] Open import export" at bounding box center [643, 120] width 604 height 26
click at [619, 80] on div "Home / Restaurants management / Menus / Sections Tely Junction Open import expo…" at bounding box center [643, 419] width 604 height 715
click at [727, 123] on div "[GEOGRAPHIC_DATA] Open import export" at bounding box center [643, 120] width 604 height 26
drag, startPoint x: 86, startPoint y: 192, endPoint x: 165, endPoint y: 199, distance: 79.3
click at [209, 192] on span "Full Menu View" at bounding box center [285, 189] width 153 height 17
